Goal: Navigation & Orientation: Find specific page/section

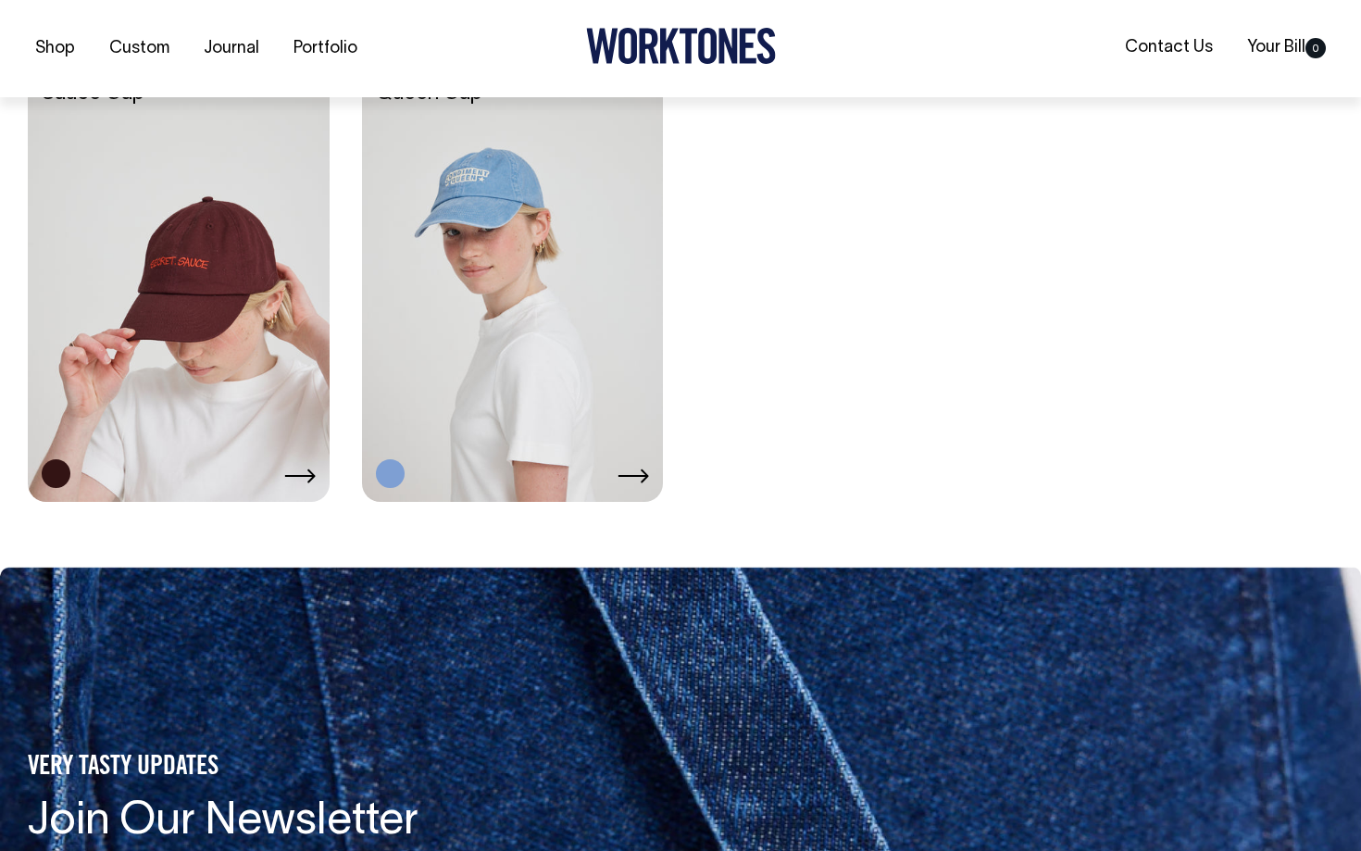
scroll to position [3498, 0]
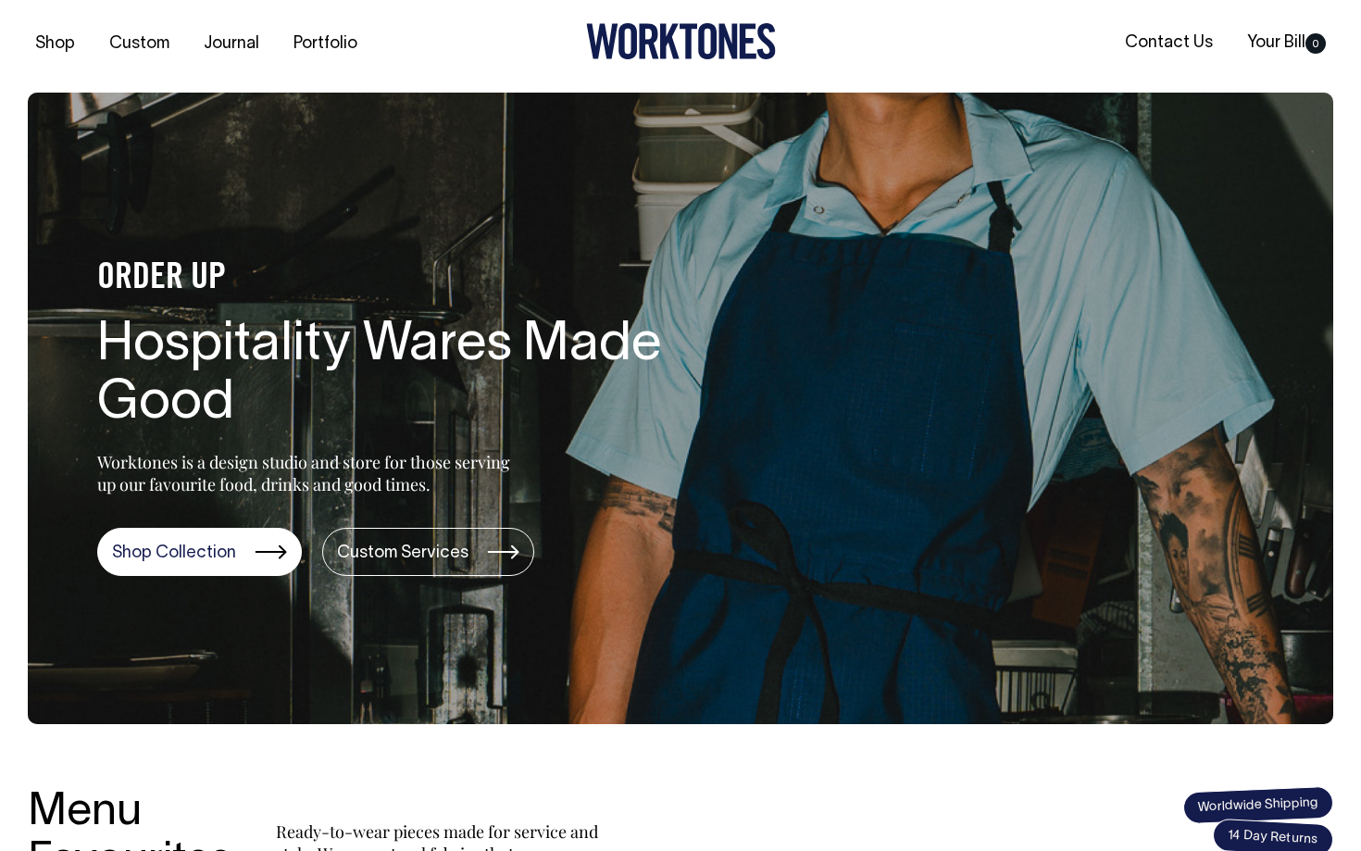
scroll to position [6, 0]
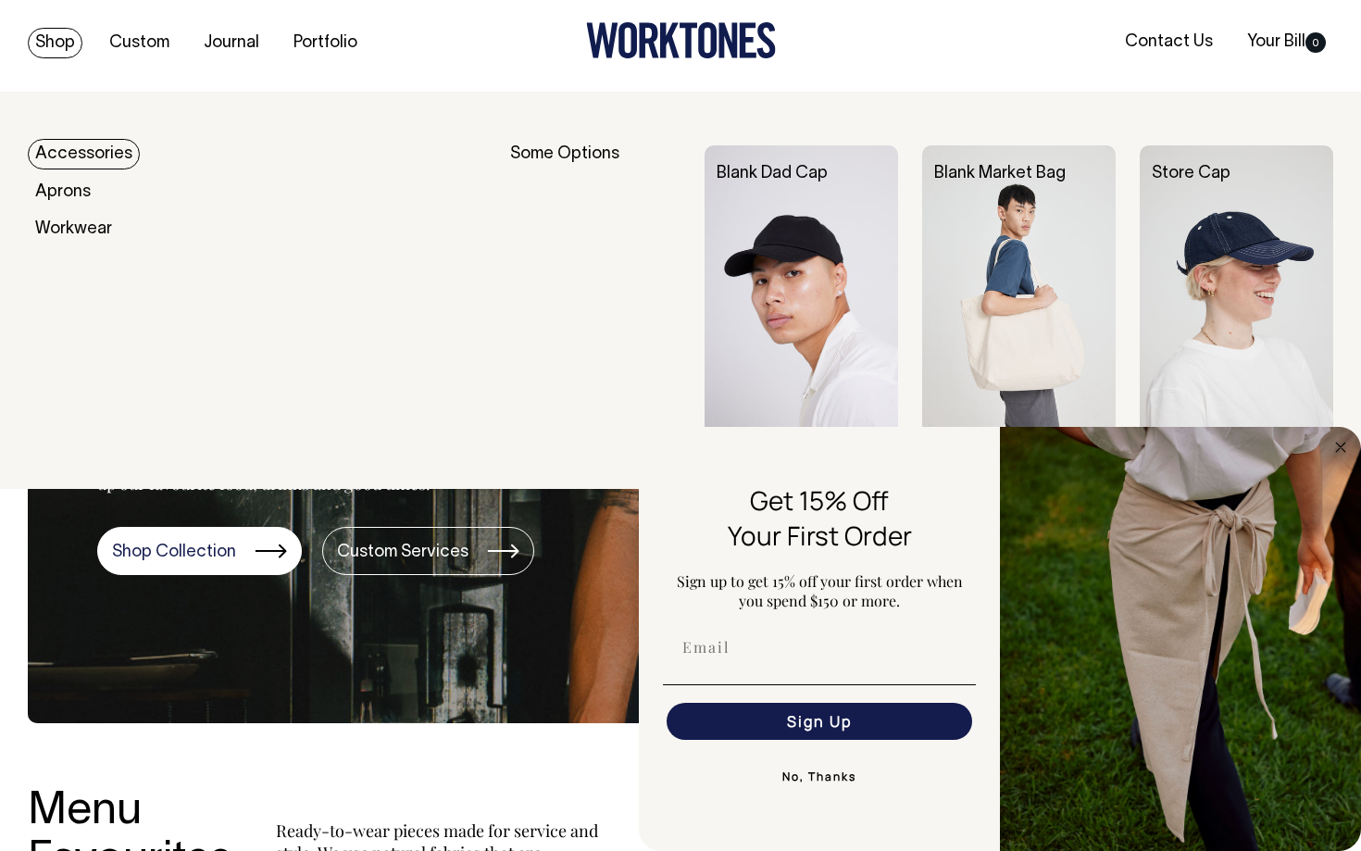
click at [81, 151] on link "Accessories" at bounding box center [84, 154] width 112 height 31
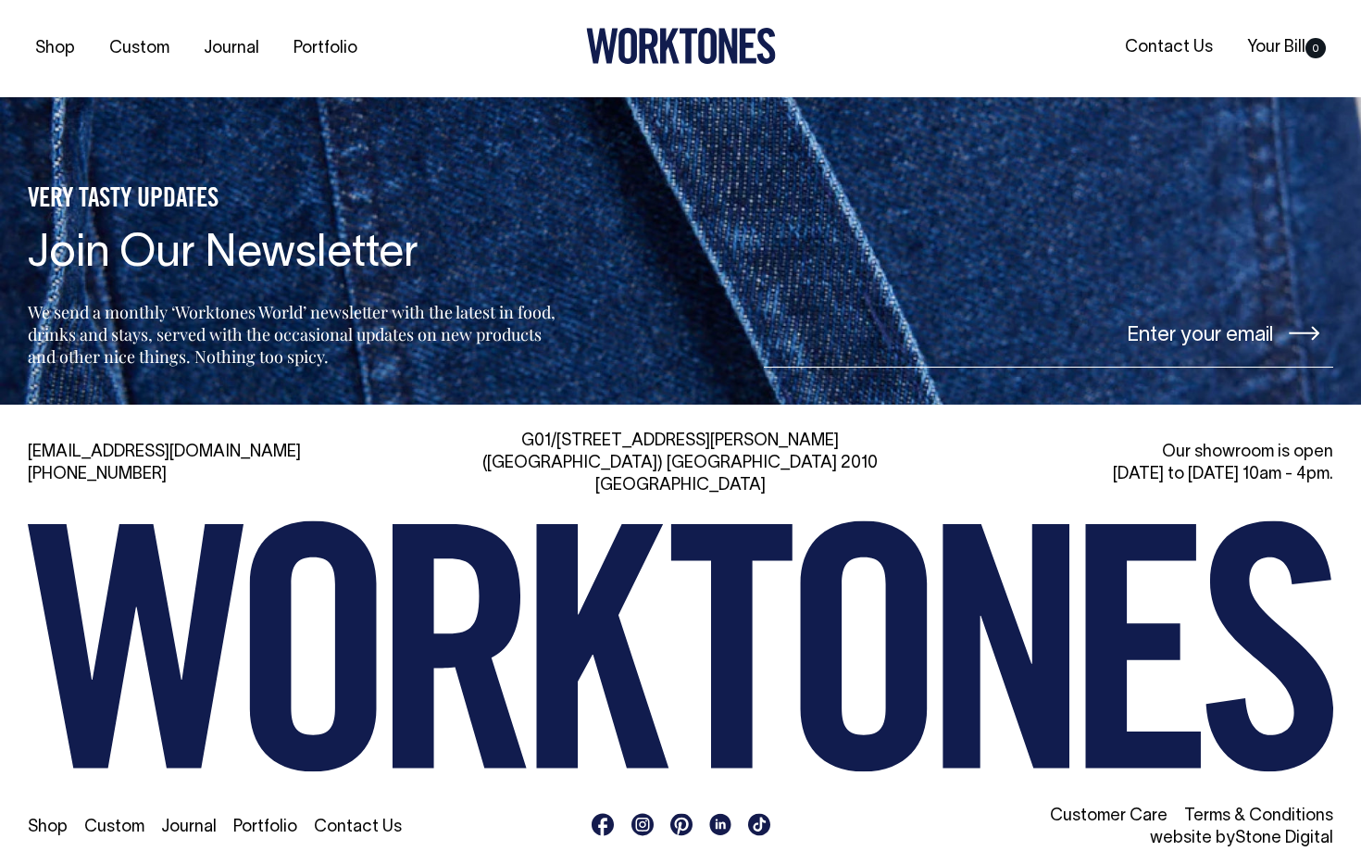
scroll to position [2542, 0]
